Goal: Complete application form

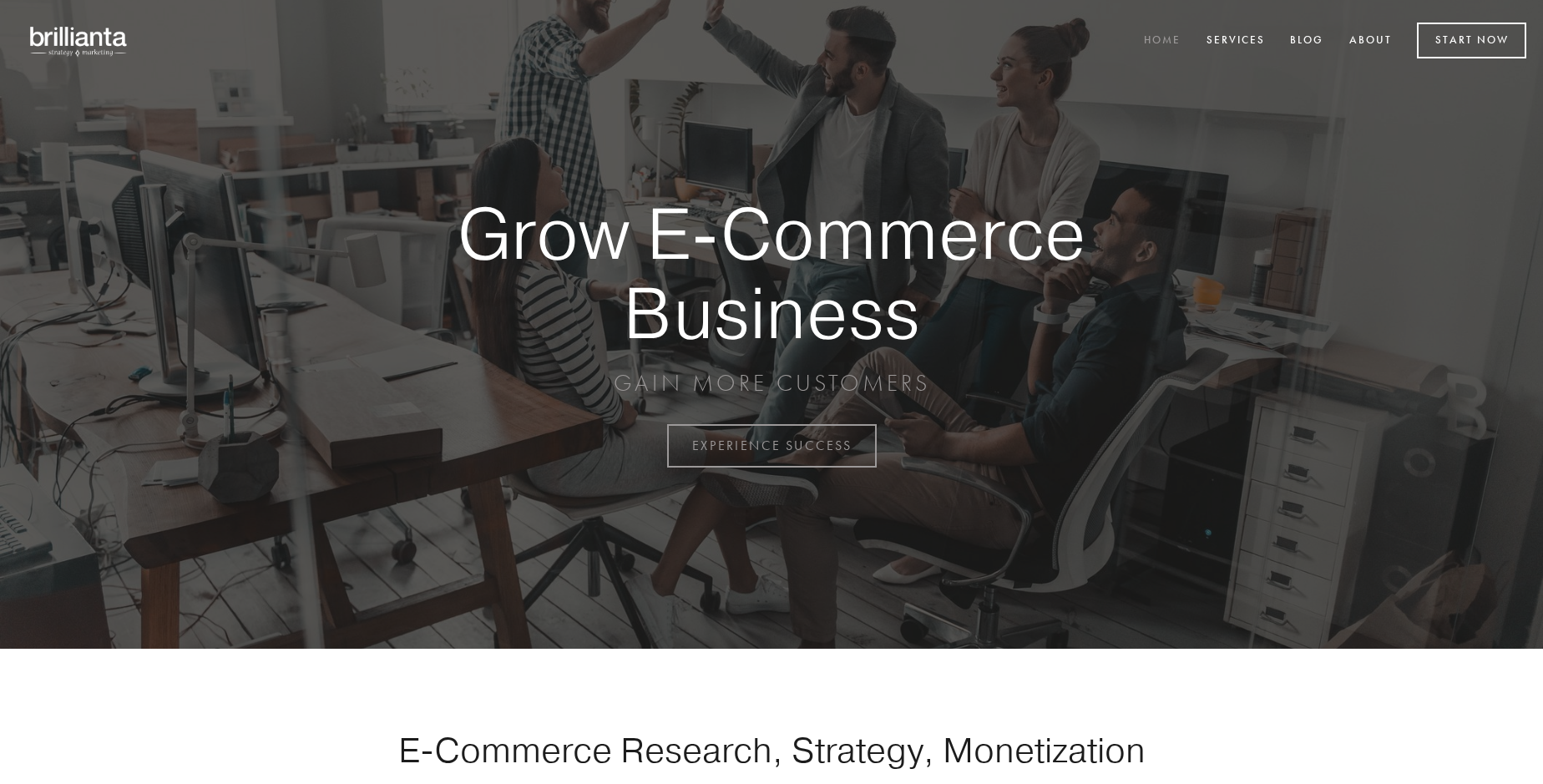
scroll to position [4376, 0]
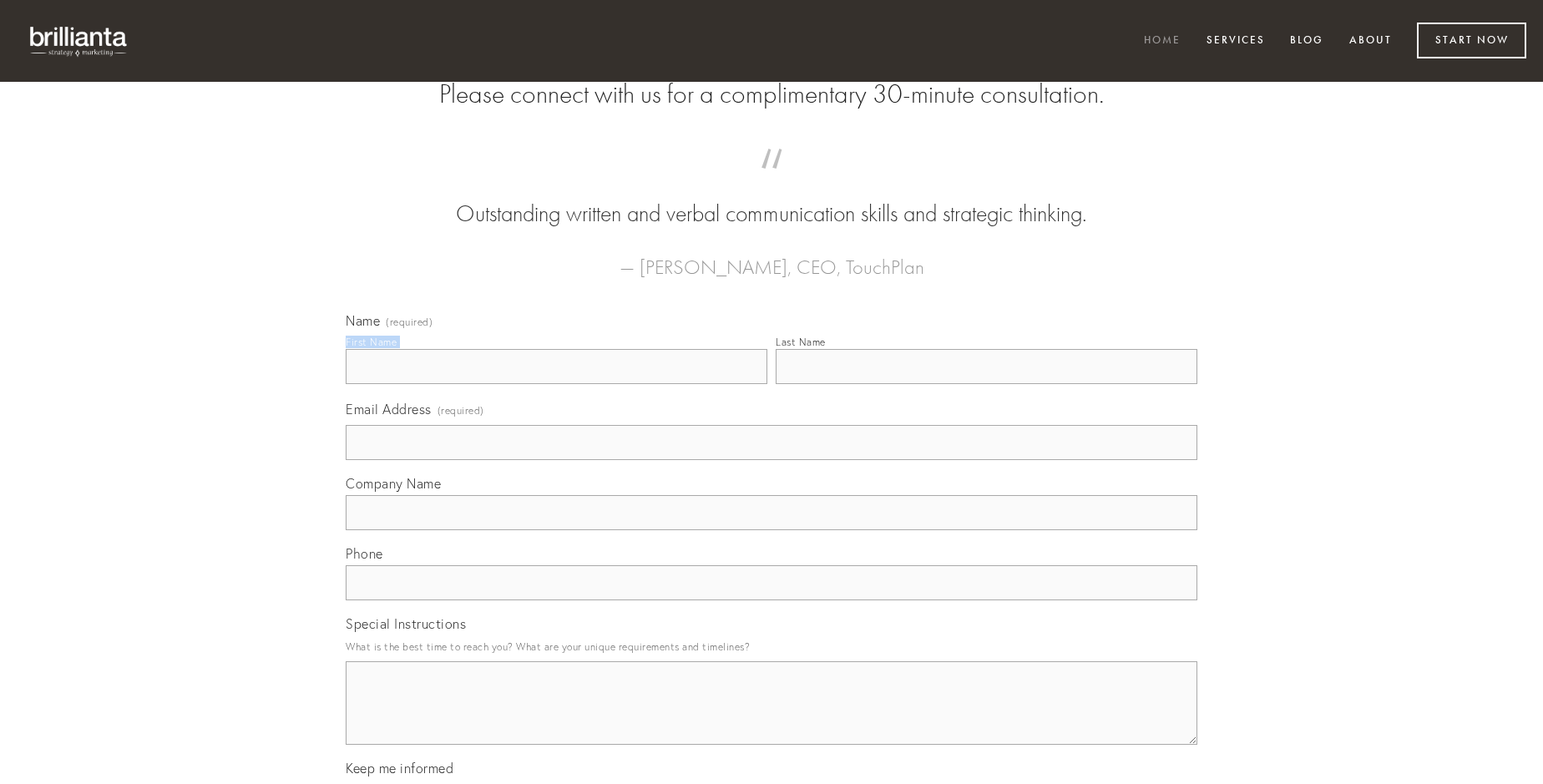
type input "[PERSON_NAME]"
click at [987, 384] on input "Last Name" at bounding box center [987, 366] width 422 height 35
type input "[PERSON_NAME]"
click at [772, 460] on input "Email Address (required)" at bounding box center [771, 442] width 852 height 35
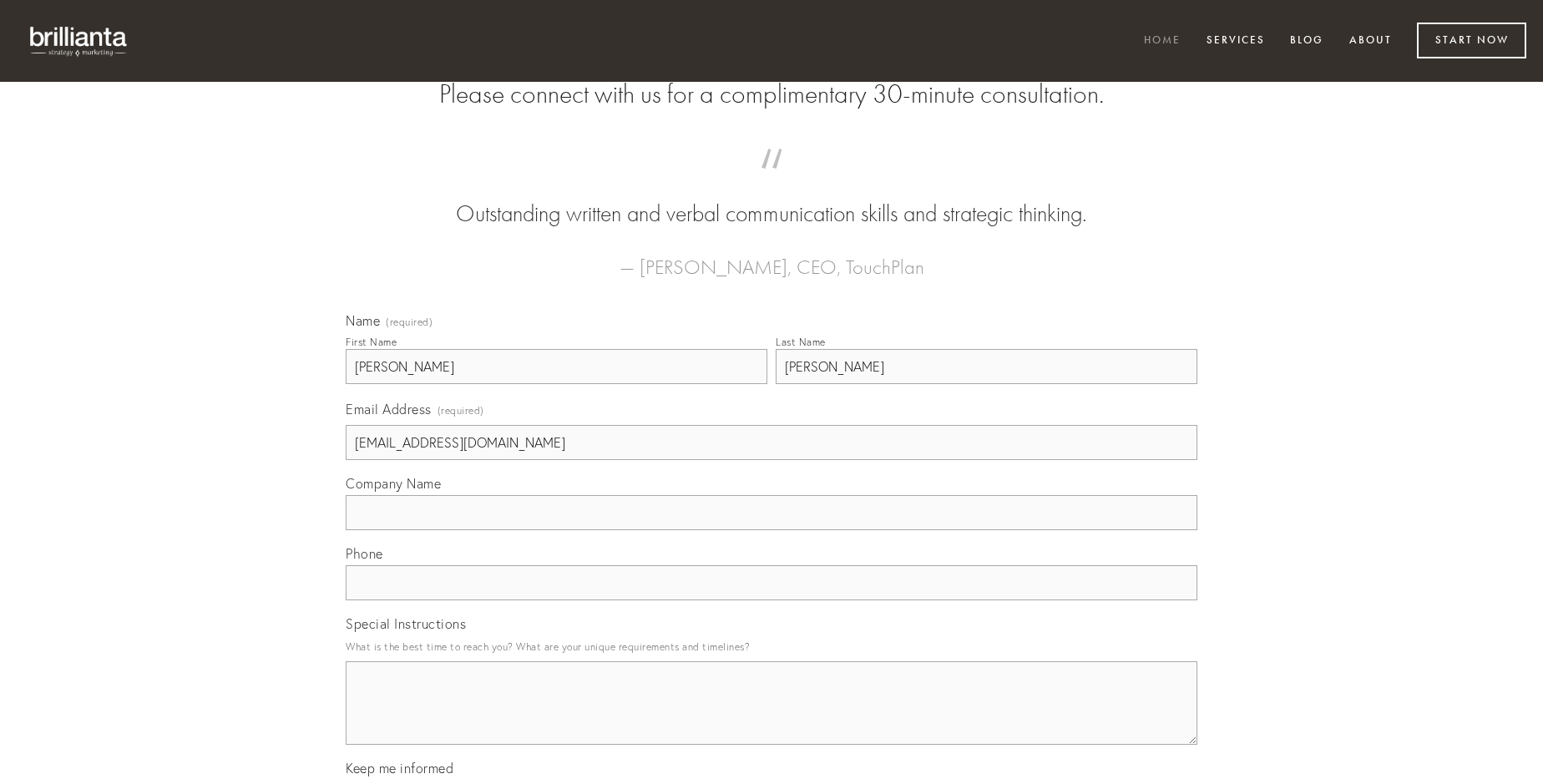
type input "[EMAIL_ADDRESS][DOMAIN_NAME]"
click at [772, 530] on input "Company Name" at bounding box center [771, 513] width 852 height 35
type input "tantillus"
click at [772, 600] on input "text" at bounding box center [771, 582] width 852 height 35
click at [772, 718] on textarea "Special Instructions" at bounding box center [771, 703] width 852 height 84
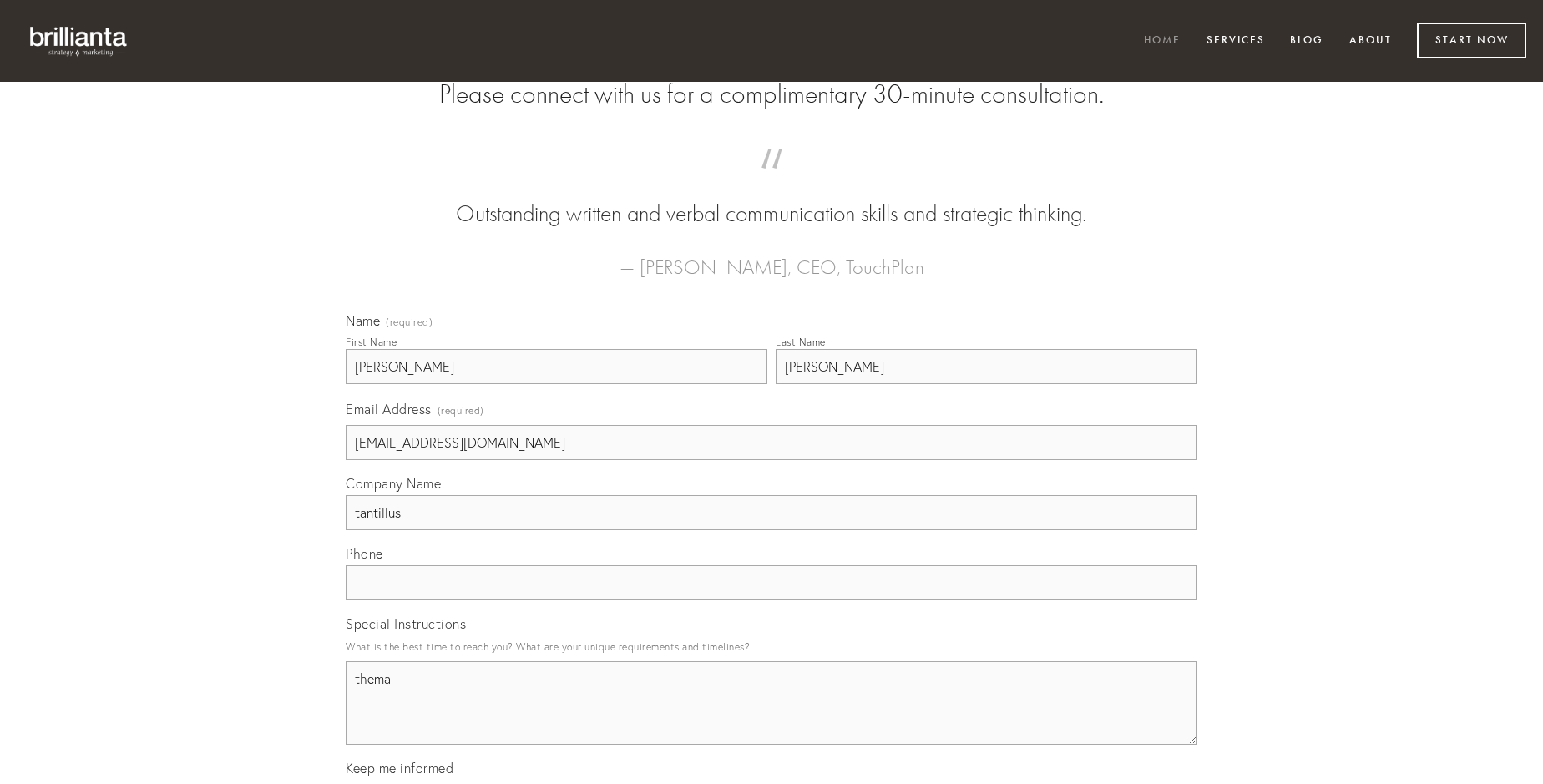
type textarea "thema"
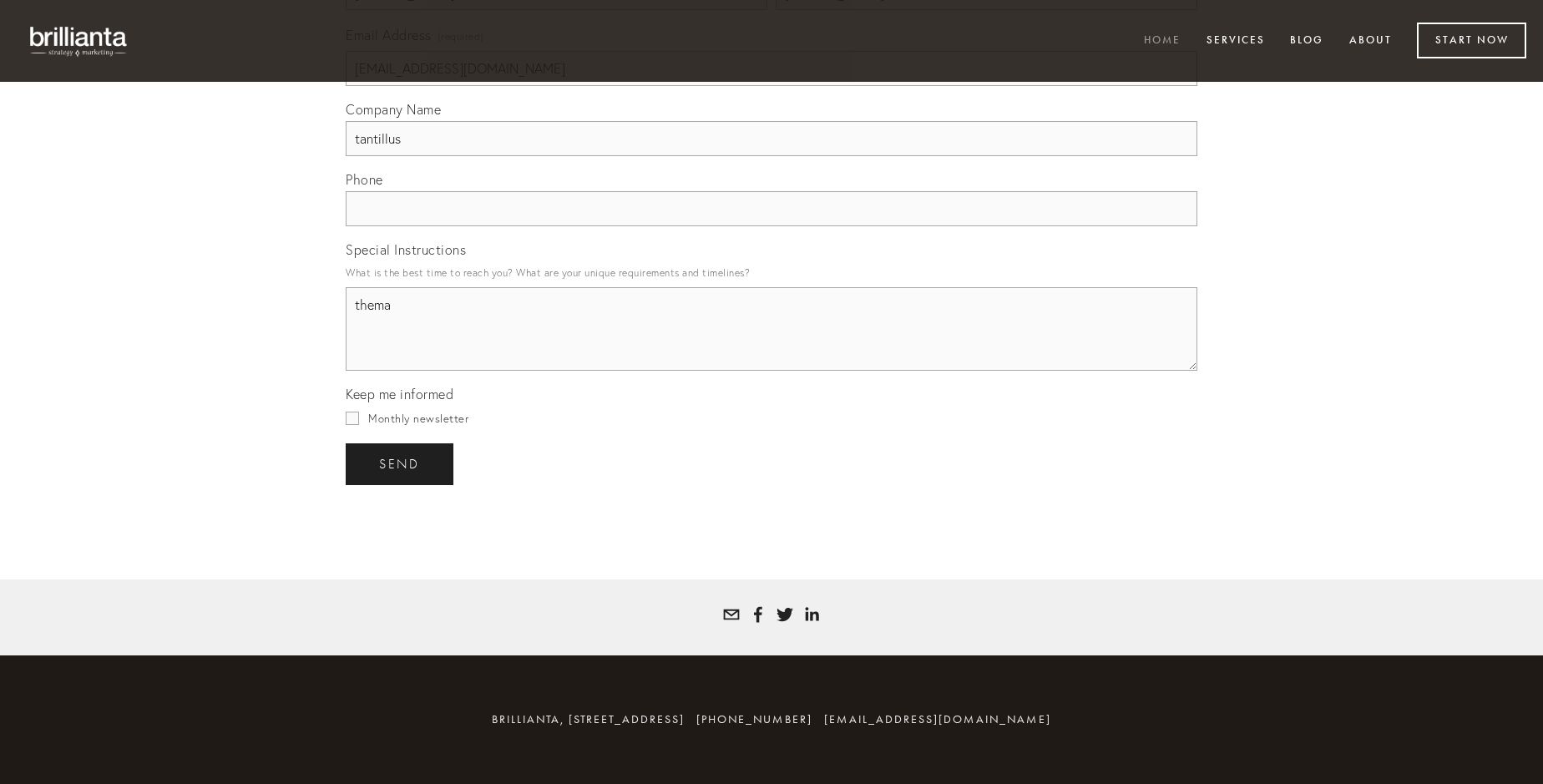
click at [401, 463] on span "send" at bounding box center [399, 464] width 41 height 15
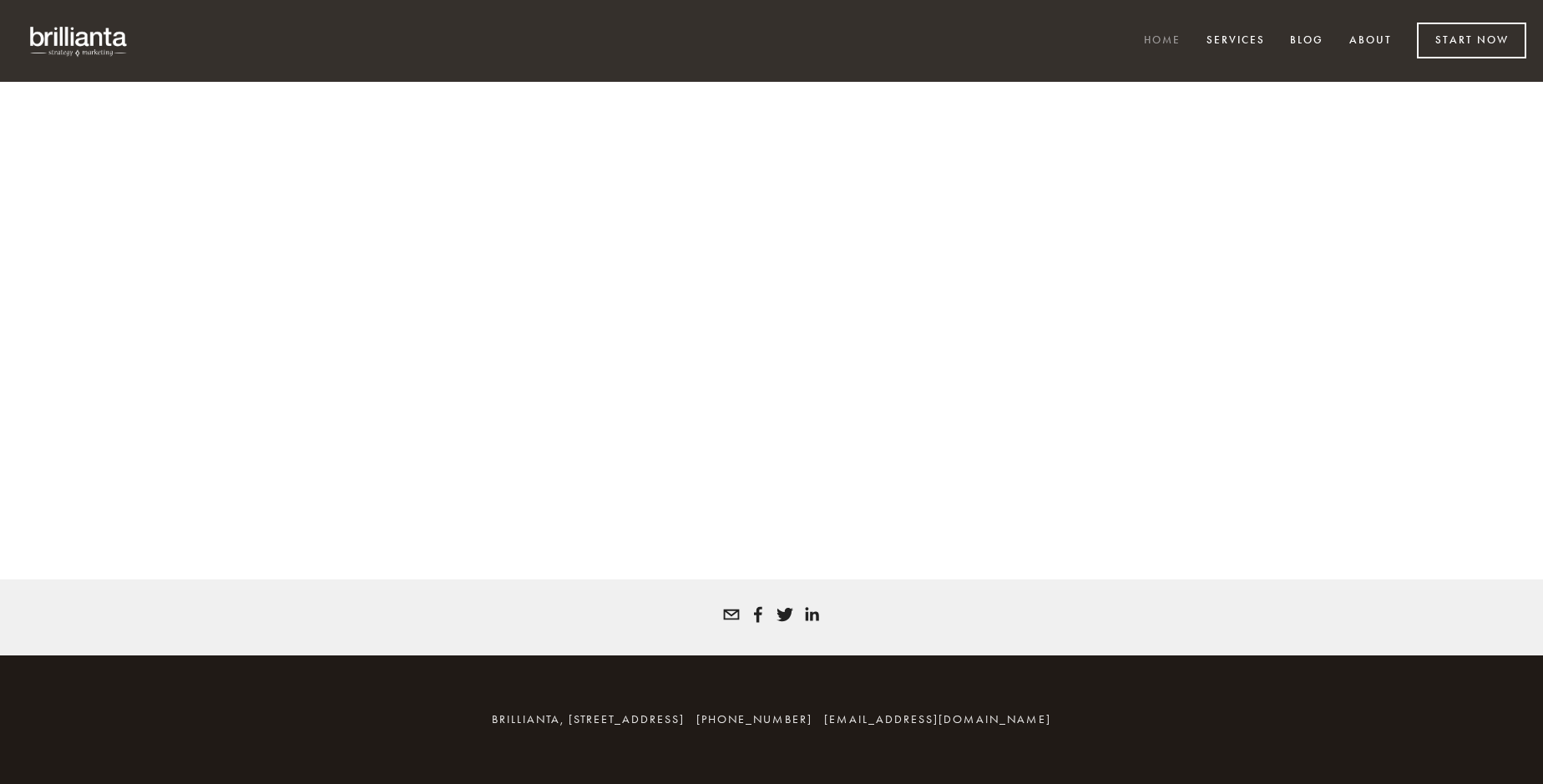
scroll to position [4353, 0]
